Goal: Communication & Community: Answer question/provide support

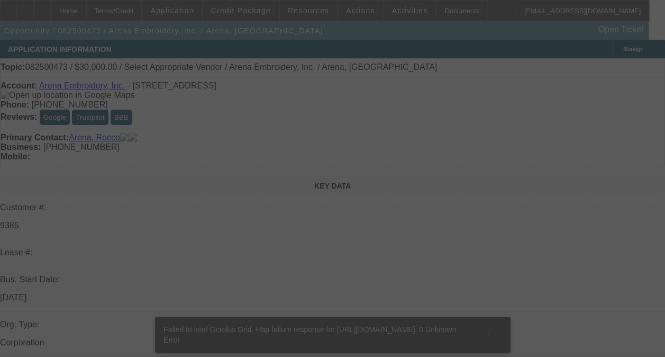
click at [600, 153] on div at bounding box center [332, 178] width 665 height 357
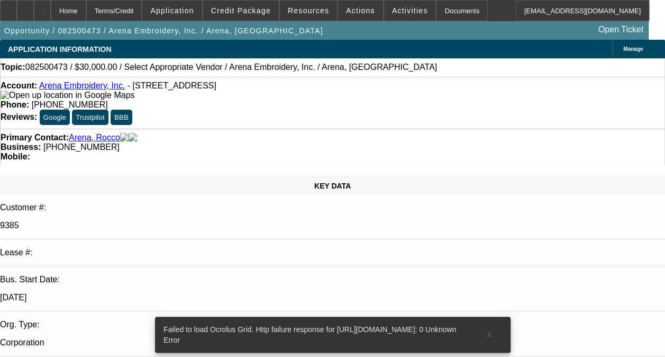
select select "0"
select select "2"
select select "0.1"
select select "1"
select select "2"
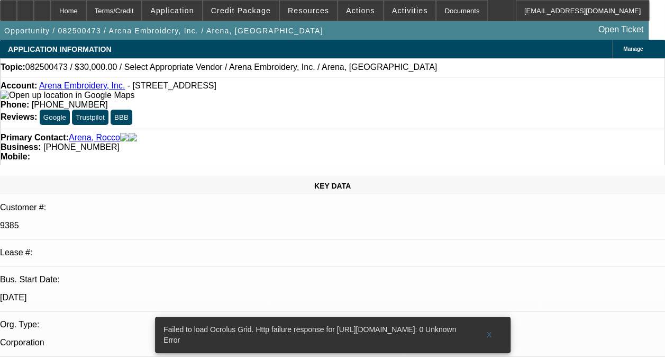
select select "4"
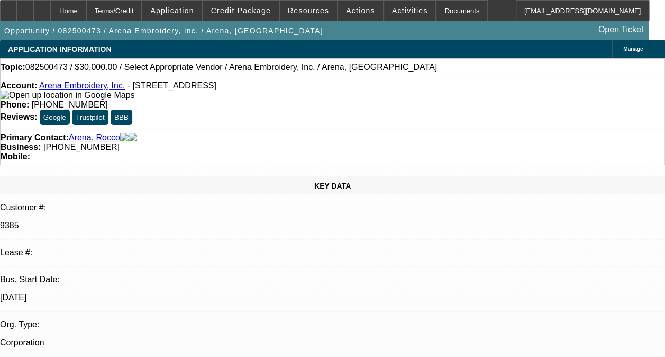
select select "0"
select select "2"
select select "0.1"
select select "4"
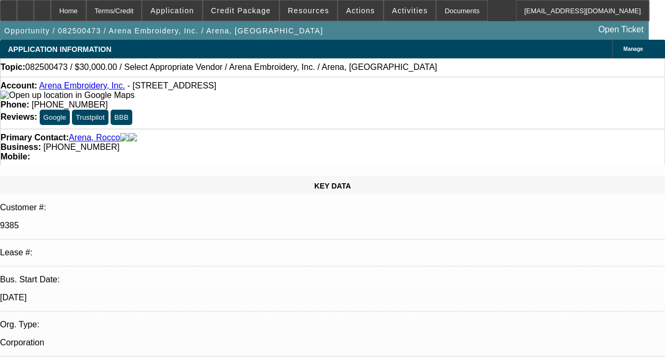
radio input "true"
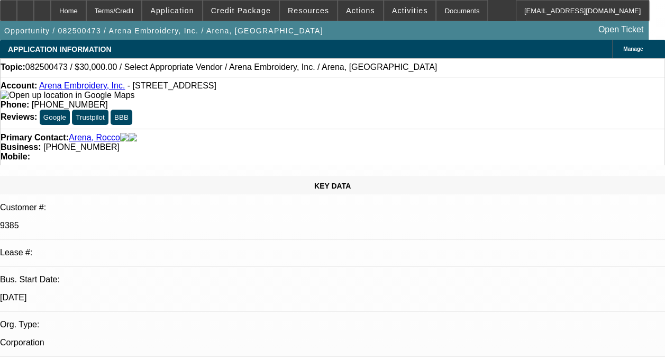
scroll to position [49, 0]
type textarea "-03 IS ON ONGOING ACH, GOOD PAYMENT HISTORY WITHOUT ANY COLLECTION CALLS OR ISS…"
radio input "true"
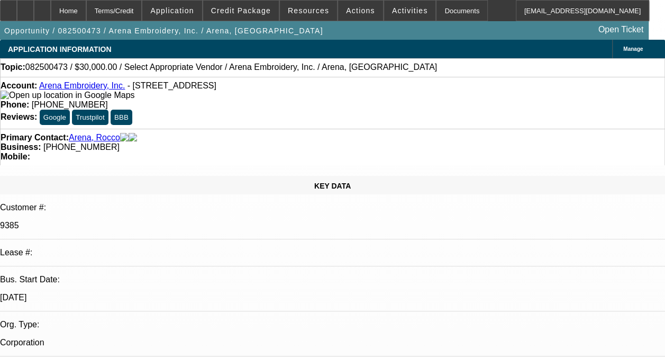
radio input "false"
radio input "true"
